Goal: Information Seeking & Learning: Check status

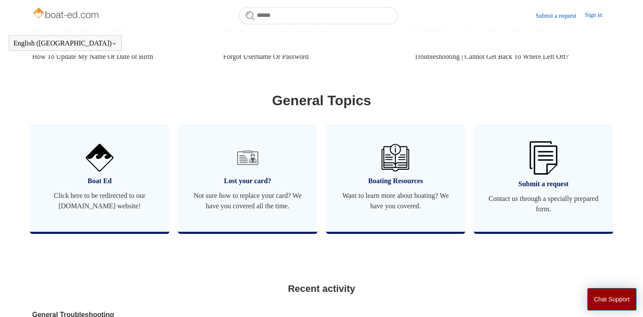
scroll to position [455, 0]
click at [214, 259] on div "Categories General This section covers general questions regarding your course!…" at bounding box center [321, 170] width 579 height 798
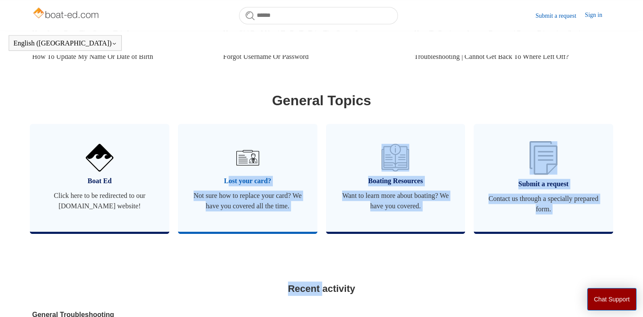
drag, startPoint x: 214, startPoint y: 259, endPoint x: 181, endPoint y: 168, distance: 96.7
click at [181, 168] on div "Categories General This section covers general questions regarding your course!…" at bounding box center [321, 170] width 579 height 798
click at [197, 241] on ul "Boat Ed Click here to be redirected to our [DOMAIN_NAME] website! Lost your car…" at bounding box center [322, 185] width 592 height 123
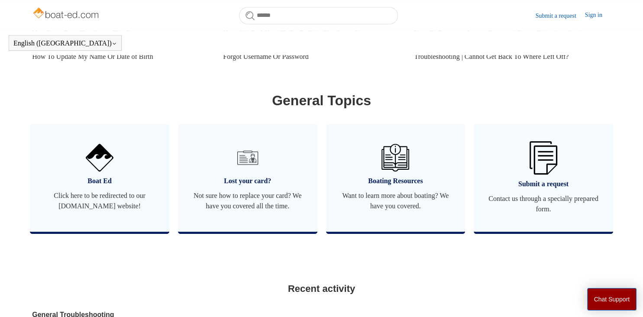
click at [437, 247] on div "Categories General This section covers general questions regarding your course!…" at bounding box center [321, 170] width 579 height 798
click at [302, 236] on ul "Boat Ed Click here to be redirected to our [DOMAIN_NAME] website! Lost your car…" at bounding box center [322, 185] width 592 height 123
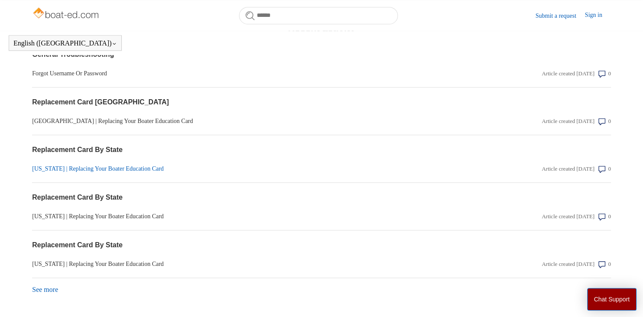
scroll to position [716, 0]
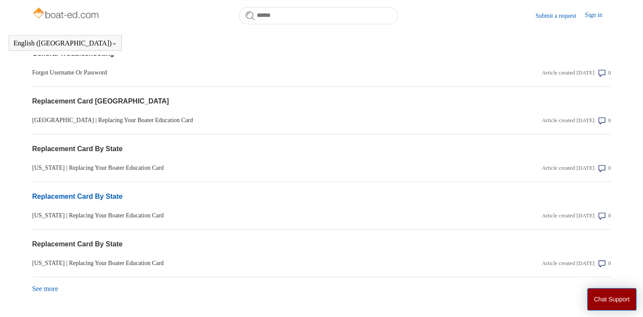
click at [99, 194] on link "Replacement Card By State" at bounding box center [234, 196] width 405 height 10
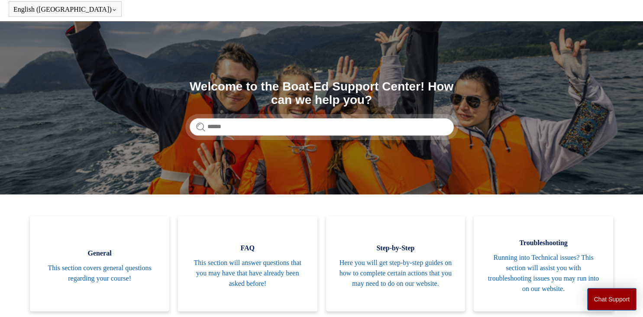
scroll to position [33, 0]
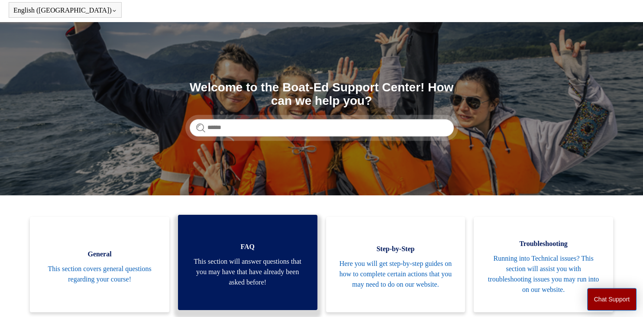
click at [259, 262] on span "This section will answer questions that you may have that have already been ask…" at bounding box center [247, 271] width 113 height 31
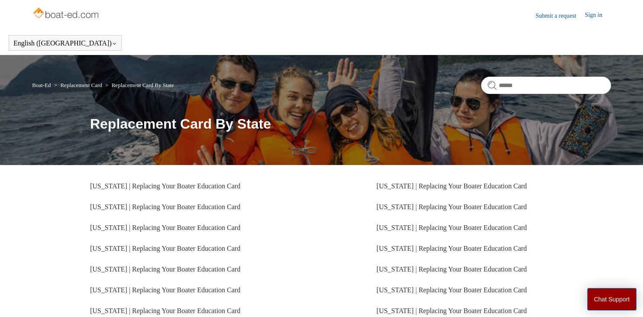
click at [315, 217] on li "[US_STATE] | Replacing Your Boater Education Card" at bounding box center [207, 207] width 234 height 21
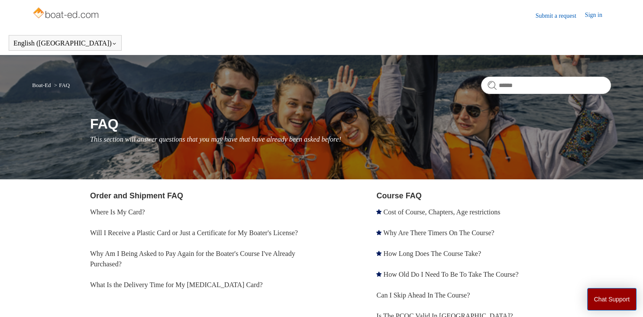
click at [257, 204] on li "Where Is My Card?" at bounding box center [207, 212] width 234 height 21
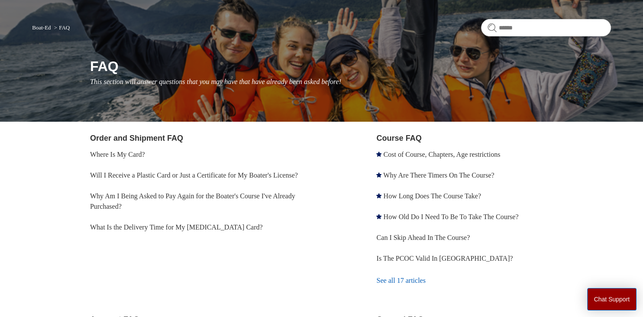
click at [304, 217] on li "Why Am I Being Asked to Pay Again for the Boater's Course I've Already Purchase…" at bounding box center [207, 201] width 234 height 31
click at [139, 154] on link "Where Is My Card?" at bounding box center [117, 154] width 55 height 7
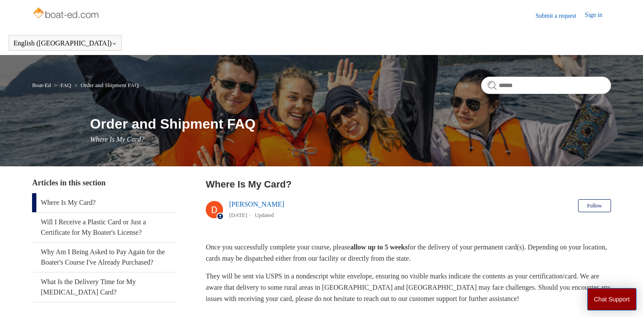
click at [387, 206] on header "Where Is My Card? Deborah Fagan 1 year ago Updated Follow Not yet followed by a…" at bounding box center [408, 200] width 405 height 47
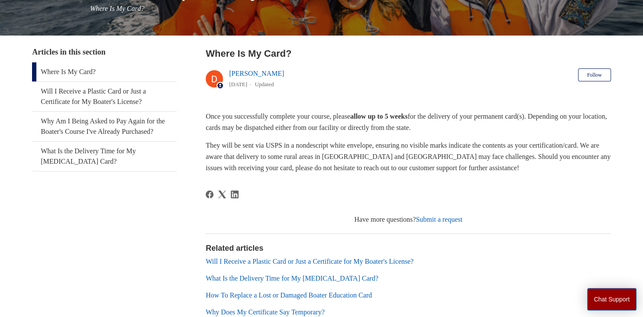
scroll to position [131, 0]
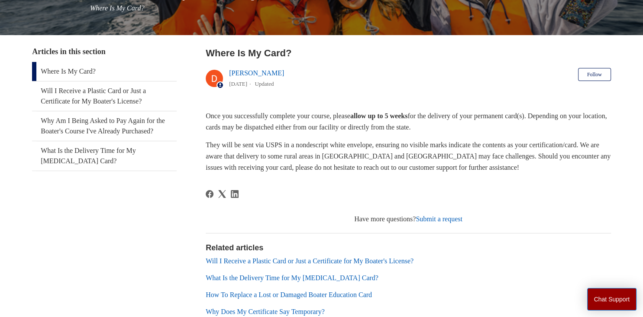
click at [483, 187] on article "Where Is My Card? Deborah Fagan 1 year ago Updated Follow Not yet followed by a…" at bounding box center [408, 197] width 405 height 303
click at [472, 176] on article "Where Is My Card? Deborah Fagan 1 year ago Updated Follow Not yet followed by a…" at bounding box center [408, 197] width 405 height 303
click at [501, 181] on article "Where Is My Card? Deborah Fagan 1 year ago Updated Follow Not yet followed by a…" at bounding box center [408, 197] width 405 height 303
click at [517, 185] on article "Where Is My Card? Deborah Fagan 1 year ago Updated Follow Not yet followed by a…" at bounding box center [408, 197] width 405 height 303
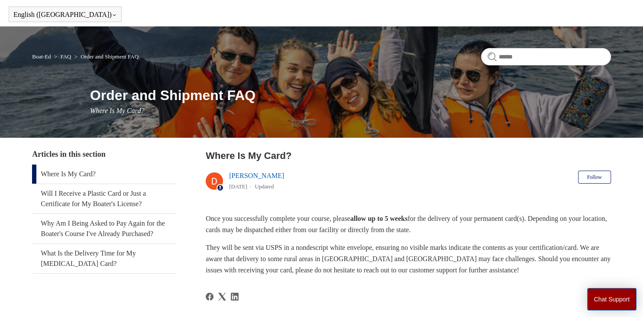
scroll to position [0, 0]
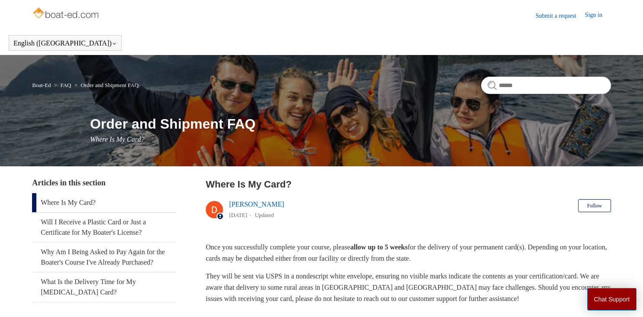
click at [250, 32] on header "English (US) Español Français" at bounding box center [321, 43] width 643 height 24
click at [301, 19] on header "Submit a request Sign in" at bounding box center [321, 15] width 579 height 31
click at [347, 221] on header "Where Is My Card? Deborah Fagan 1 year ago Updated Follow Not yet followed by a…" at bounding box center [408, 200] width 405 height 47
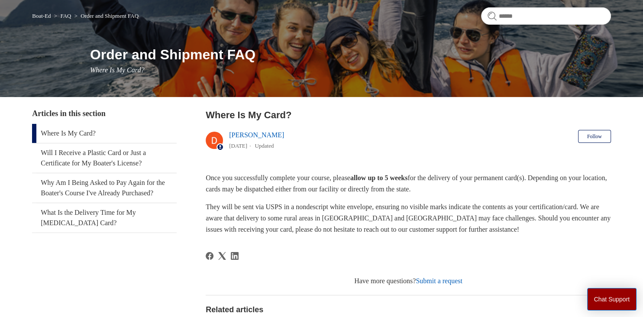
scroll to position [76, 0]
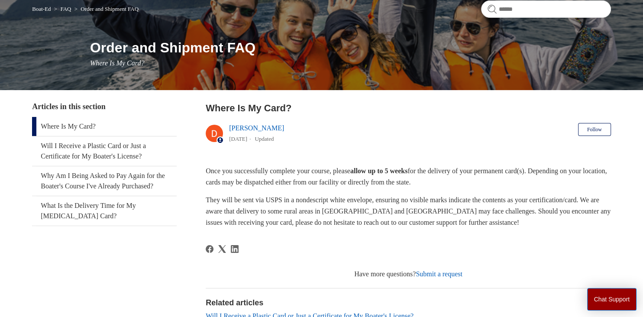
click at [542, 219] on p "They will be sent via USPS in a nondescript white envelope, ensuring no visible…" at bounding box center [408, 210] width 405 height 33
